Goal: Communication & Community: Answer question/provide support

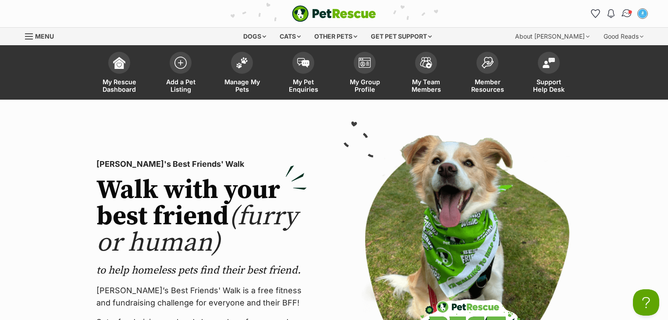
click at [629, 11] on span "Conversations" at bounding box center [630, 12] width 4 height 4
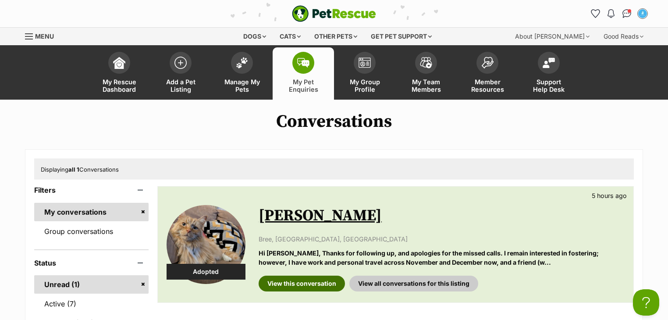
click at [311, 280] on link "View this conversation" at bounding box center [302, 283] width 86 height 16
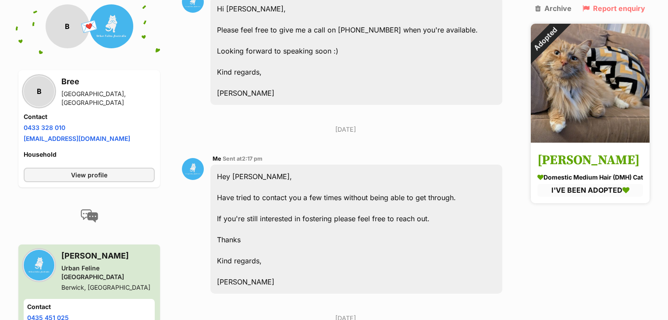
scroll to position [711, 0]
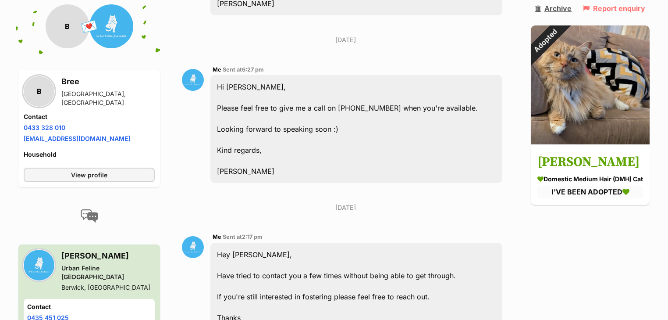
click at [561, 12] on link "Archive" at bounding box center [553, 8] width 36 height 8
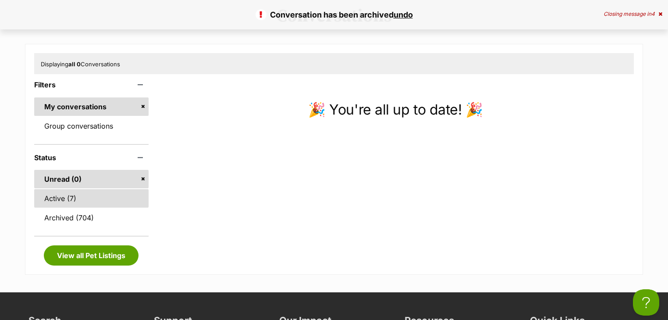
click at [93, 206] on link "Active (7)" at bounding box center [91, 198] width 114 height 18
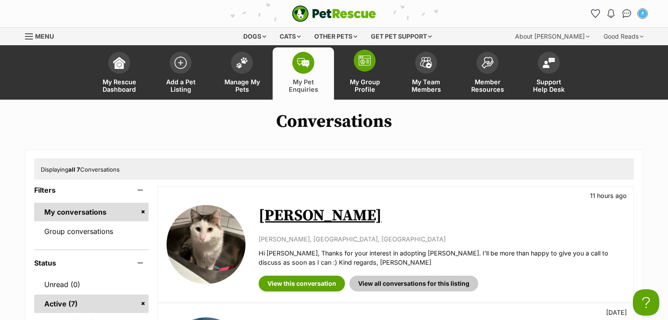
click at [370, 79] on span "My Group Profile" at bounding box center [364, 85] width 39 height 15
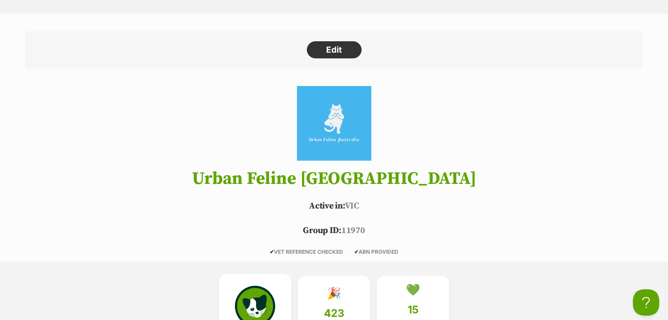
click at [252, 286] on img at bounding box center [255, 305] width 40 height 40
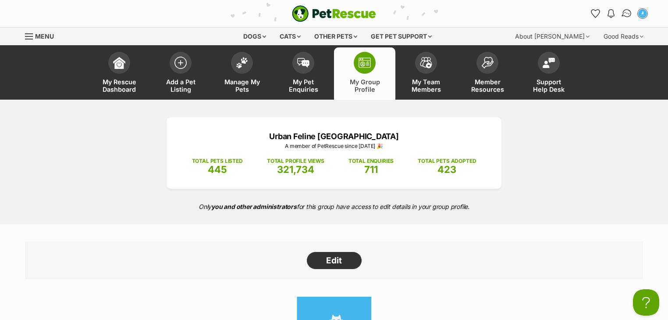
click at [626, 12] on img "Conversations" at bounding box center [627, 13] width 12 height 11
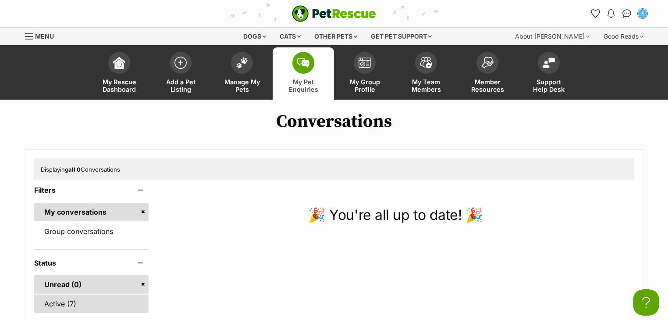
click at [92, 299] on link "Active (7)" at bounding box center [91, 303] width 114 height 18
